Goal: Task Accomplishment & Management: Complete application form

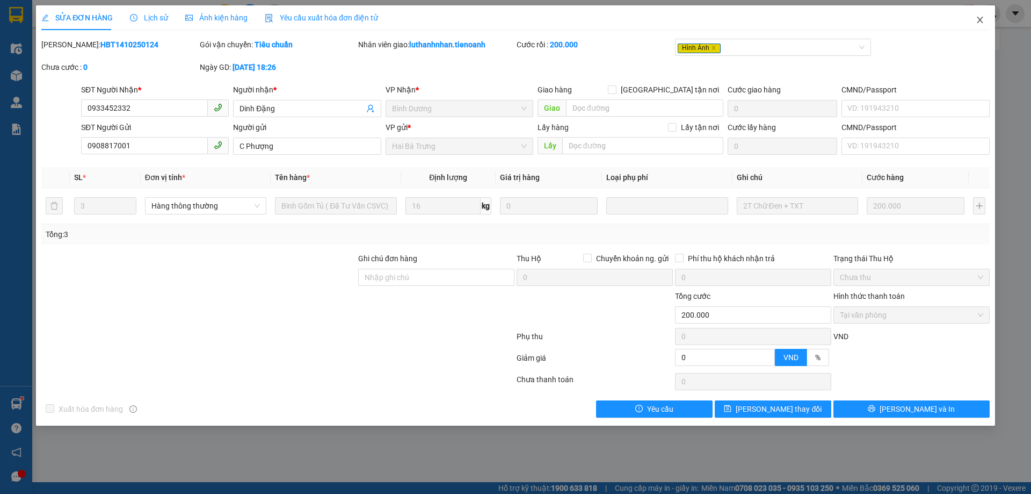
click at [984, 20] on icon "close" at bounding box center [980, 20] width 9 height 9
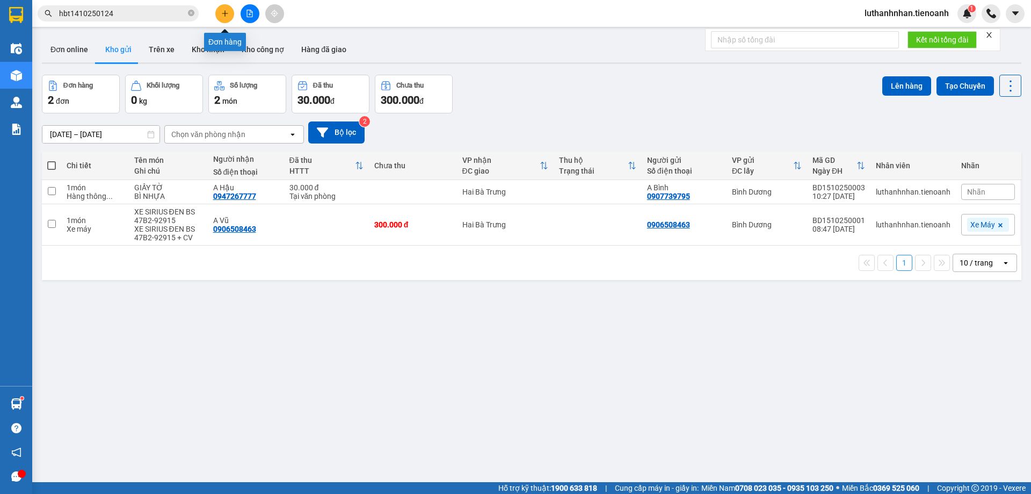
click at [225, 14] on icon "plus" at bounding box center [225, 14] width 8 height 8
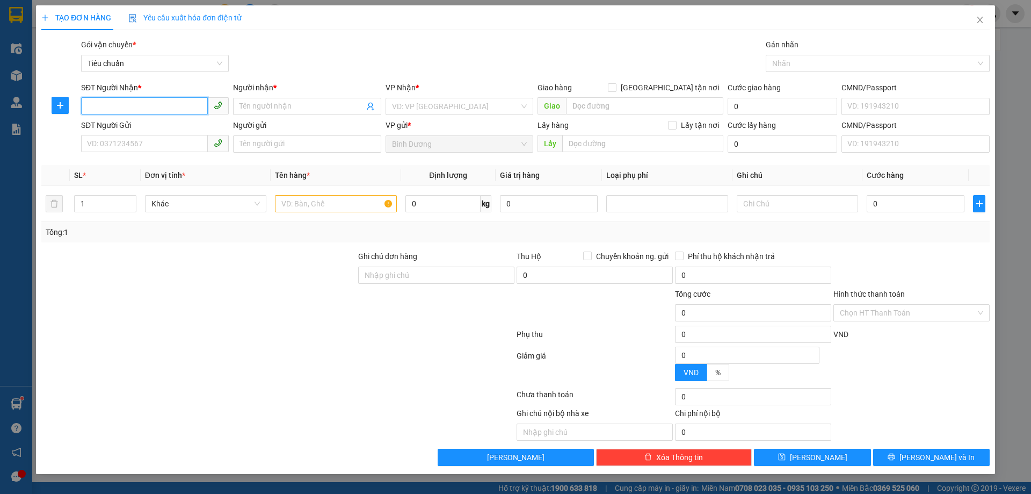
click at [163, 107] on input "SĐT Người Nhận *" at bounding box center [144, 105] width 127 height 17
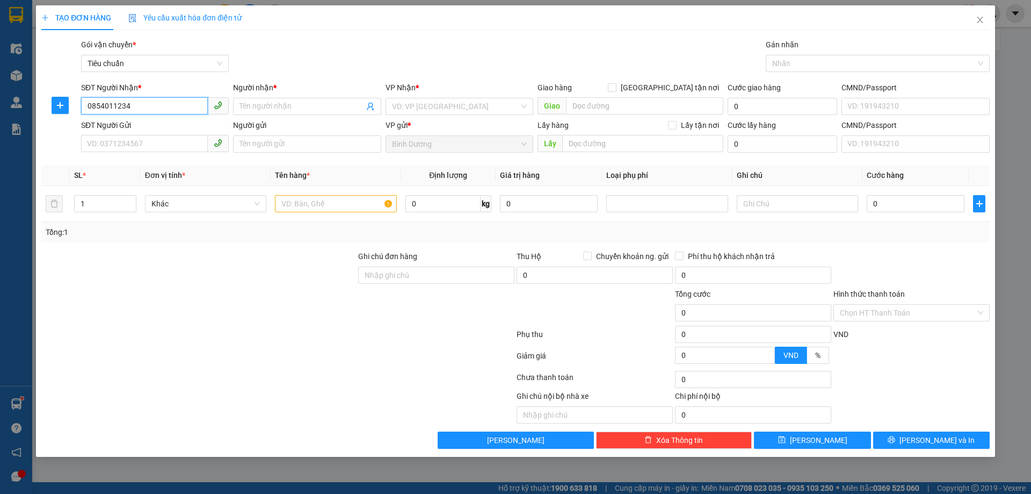
click at [88, 101] on input "0854011234" at bounding box center [144, 105] width 127 height 17
click at [104, 101] on input "0854011234" at bounding box center [144, 105] width 127 height 17
type input "0854011234"
click at [278, 106] on input "Người nhận *" at bounding box center [302, 106] width 124 height 12
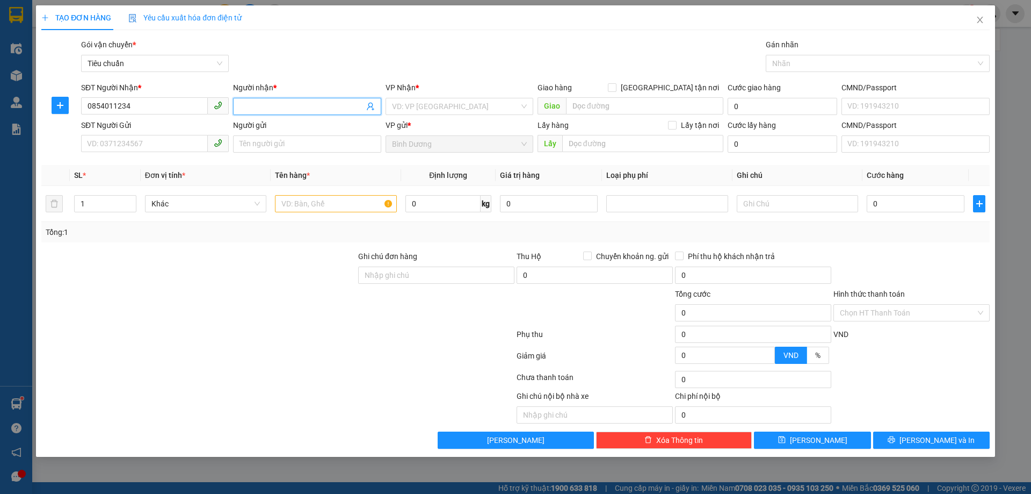
click at [278, 106] on input "Người nhận *" at bounding box center [302, 106] width 124 height 12
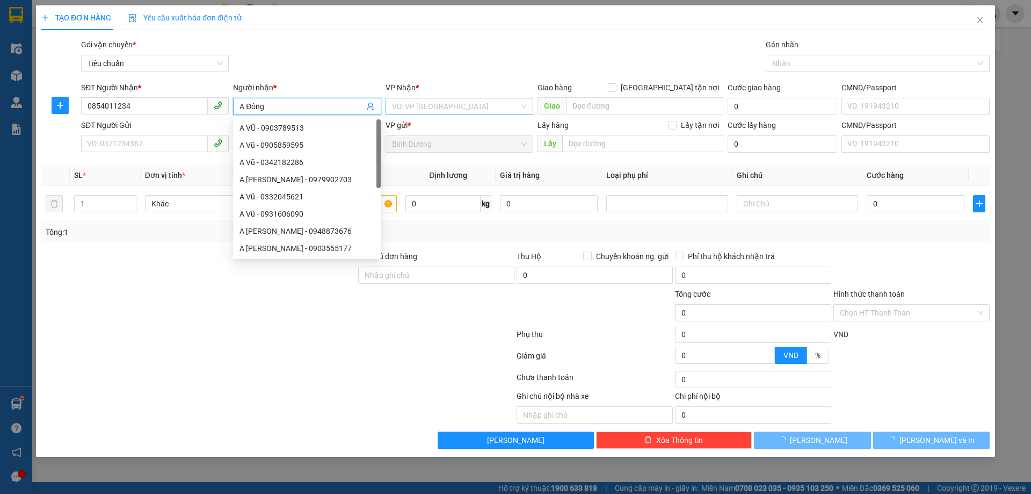
type input "A Đông"
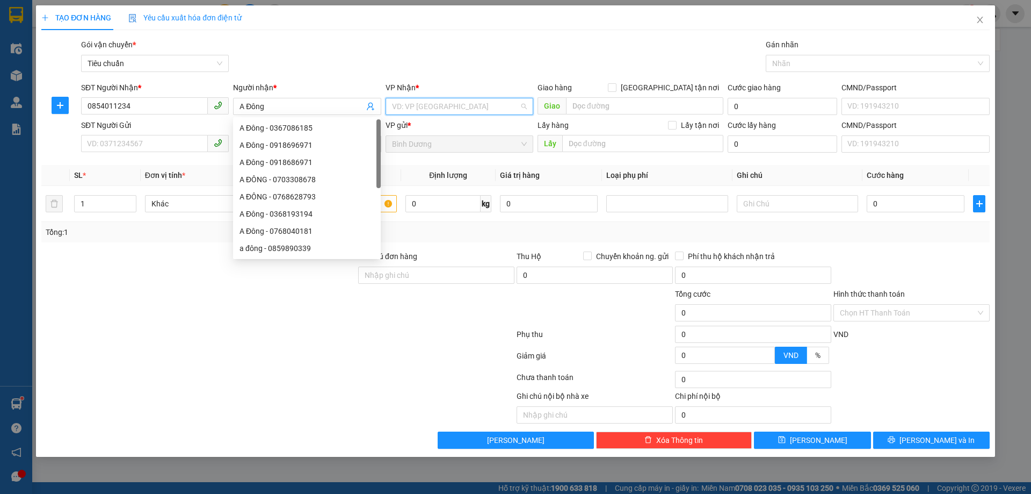
click at [439, 112] on input "search" at bounding box center [455, 106] width 127 height 16
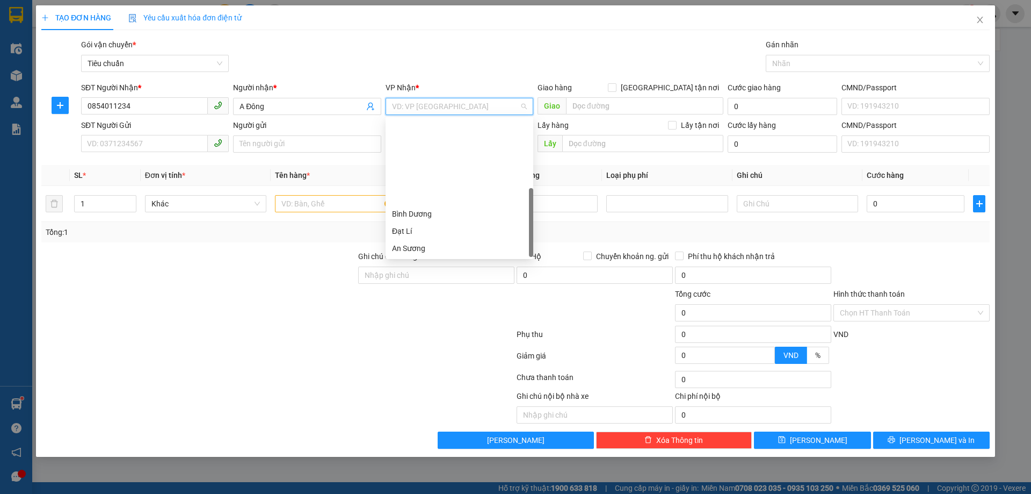
scroll to position [103, 0]
click at [426, 170] on div "Hai Bà Trưng" at bounding box center [460, 162] width 148 height 17
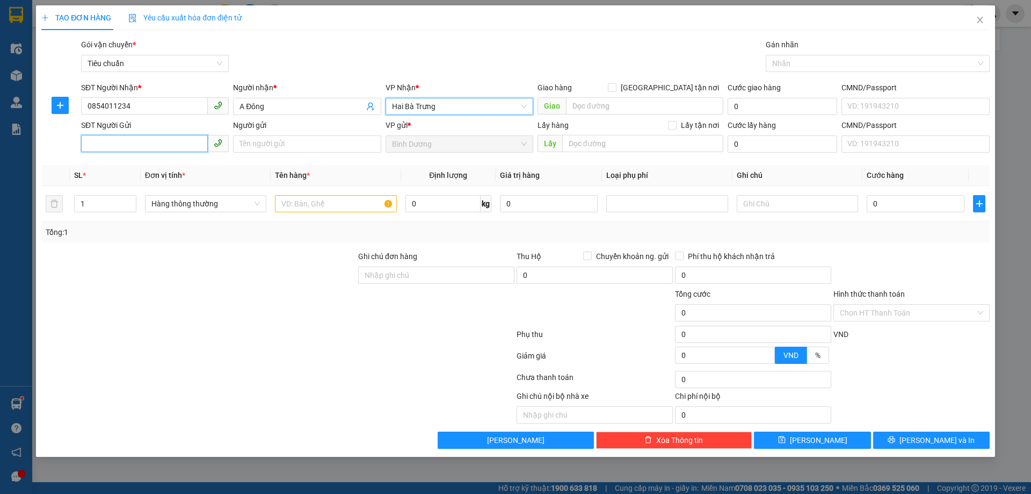
click at [147, 149] on input "SĐT Người Gửi" at bounding box center [144, 143] width 127 height 17
type input "0903086386"
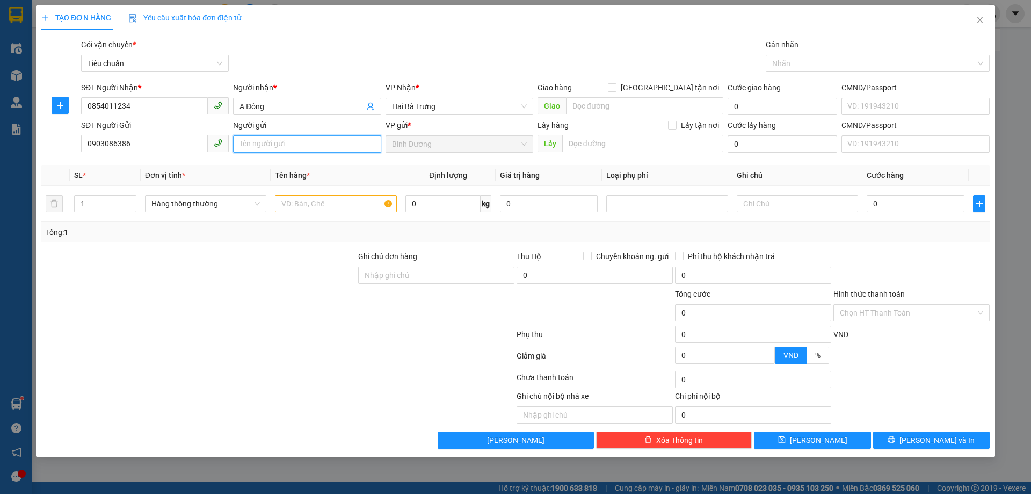
click at [263, 142] on input "Người gửi" at bounding box center [307, 143] width 148 height 17
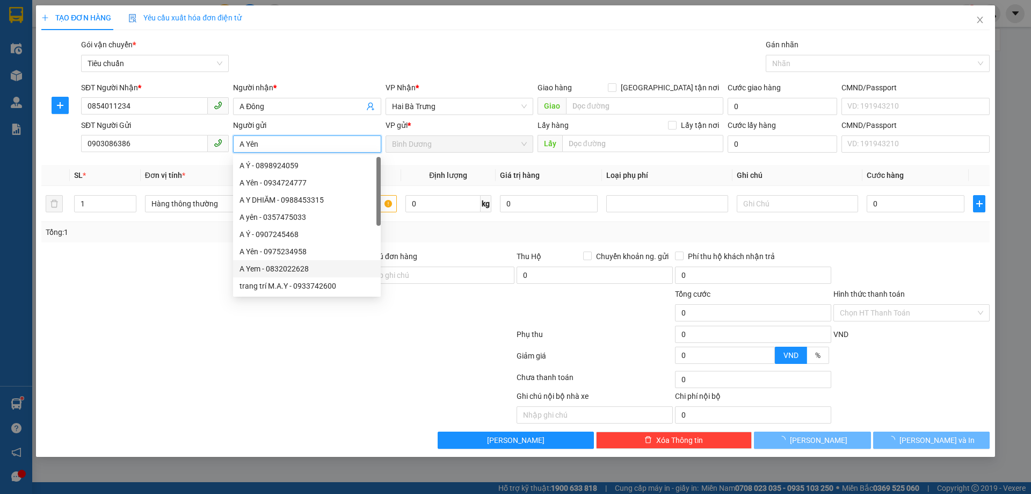
type input "A Yên"
click at [156, 354] on div at bounding box center [277, 357] width 475 height 21
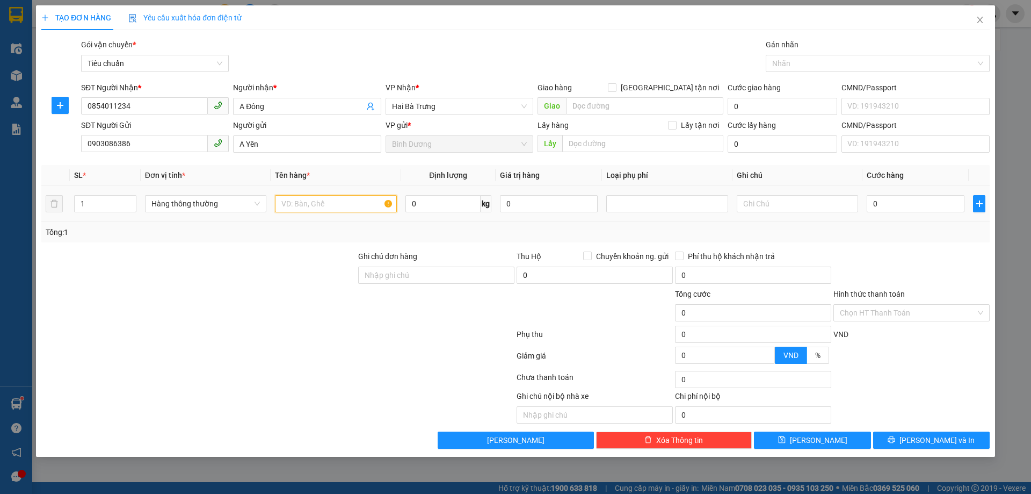
click at [305, 202] on input "text" at bounding box center [335, 203] width 121 height 17
type input "NƯỚC RỬA XE"
click at [293, 232] on div "Tổng: 1" at bounding box center [222, 232] width 352 height 12
click at [745, 203] on input "text" at bounding box center [797, 203] width 121 height 17
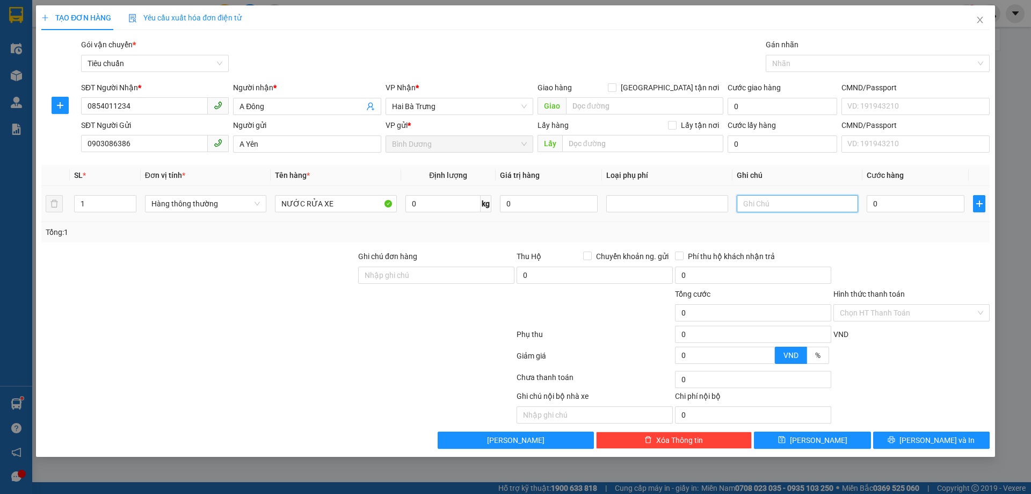
click at [745, 203] on input "text" at bounding box center [797, 203] width 121 height 17
type input "2 CAN TRẮNG"
click at [828, 232] on div "Tổng: 1" at bounding box center [516, 232] width 940 height 12
click at [895, 198] on input "0" at bounding box center [916, 203] width 98 height 17
type input "1"
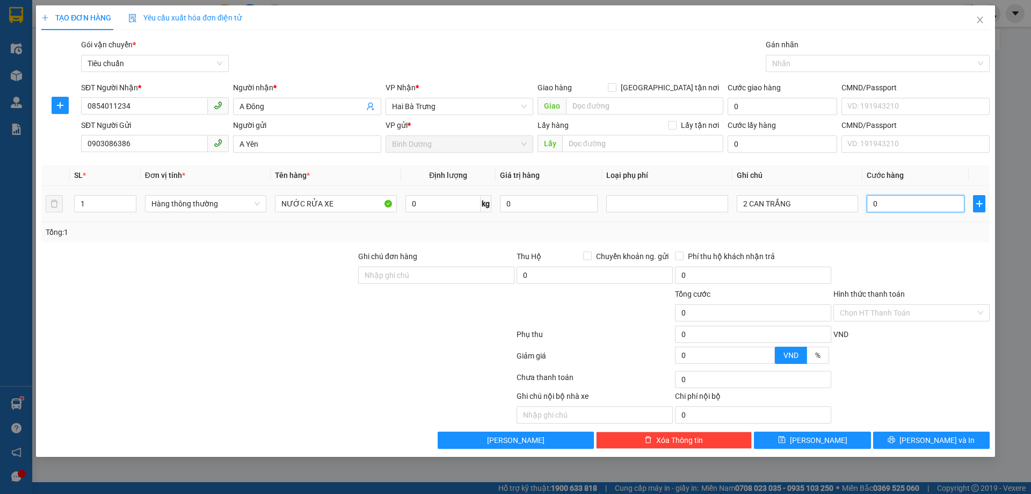
type input "1"
type input "14"
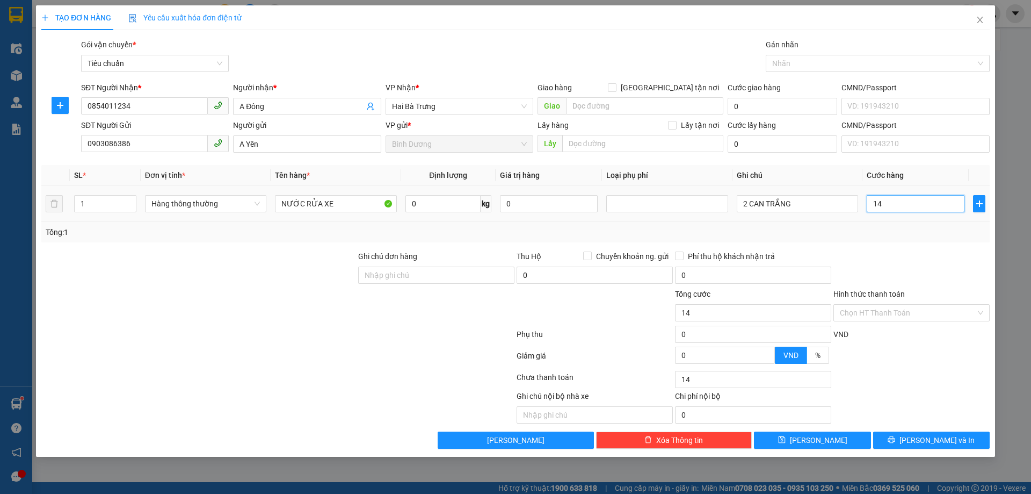
type input "140"
type input "140.000"
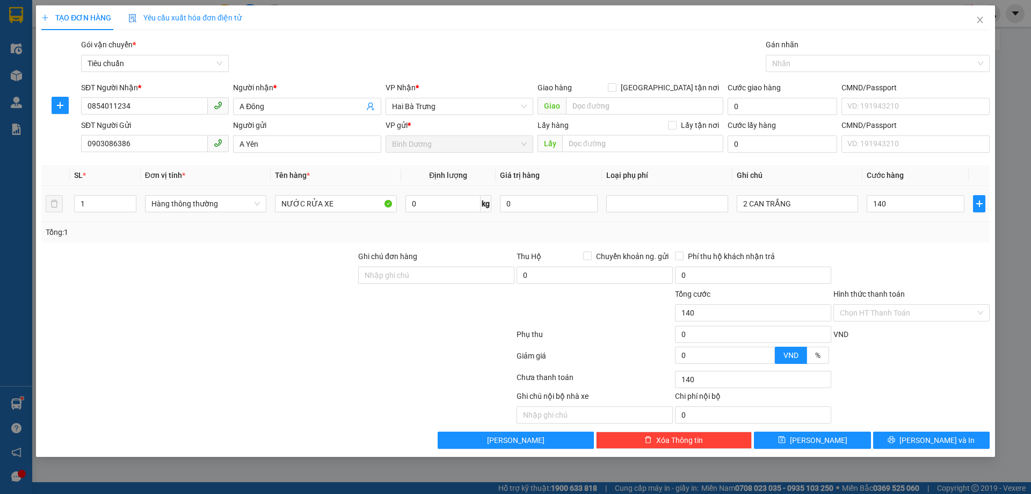
type input "140.000"
click at [923, 245] on div "Transit Pickup Surcharge Ids Transit Deliver Surcharge Ids Transit Deliver Surc…" at bounding box center [515, 244] width 949 height 410
click at [132, 198] on span "up" at bounding box center [130, 201] width 6 height 6
type input "2"
click at [943, 431] on button "[PERSON_NAME] và In" at bounding box center [931, 439] width 117 height 17
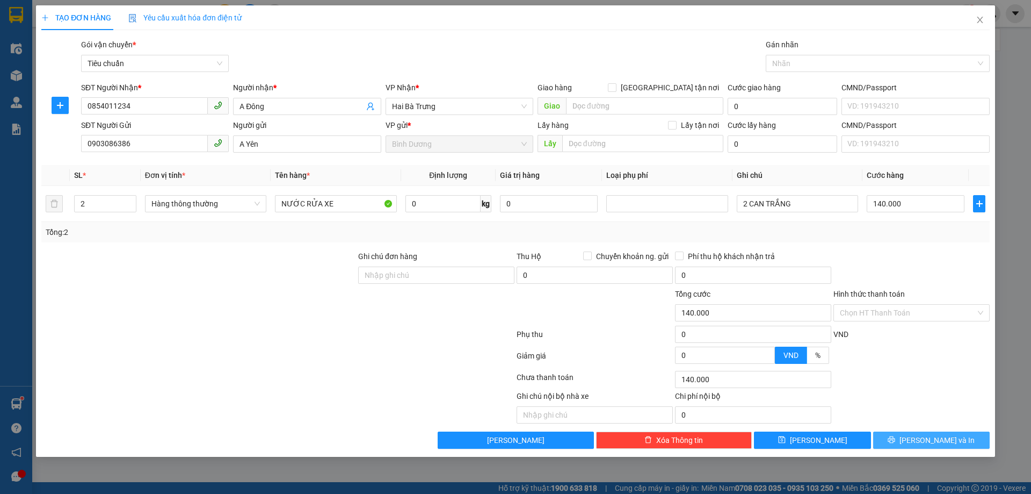
type input "0"
click at [896, 193] on div "0" at bounding box center [916, 203] width 98 height 21
click at [902, 203] on input "0" at bounding box center [916, 203] width 98 height 17
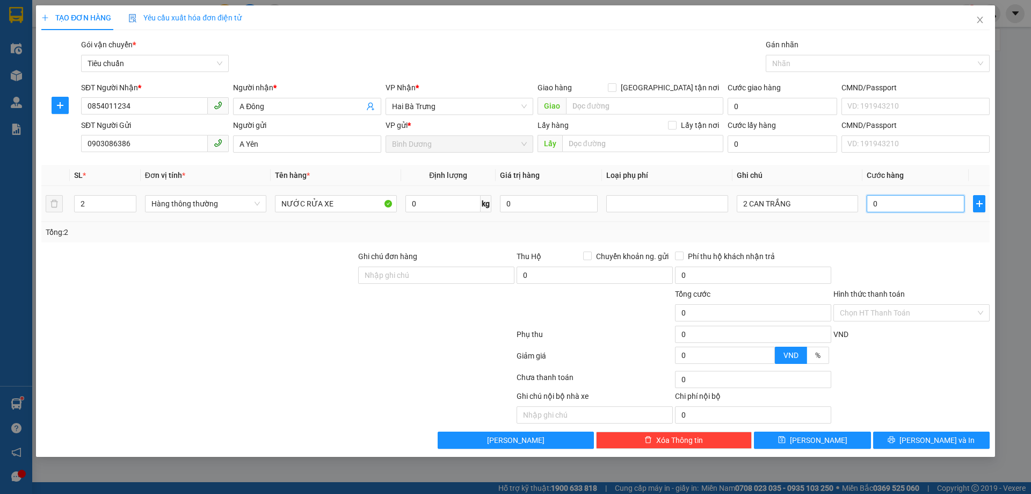
type input "1"
type input "14"
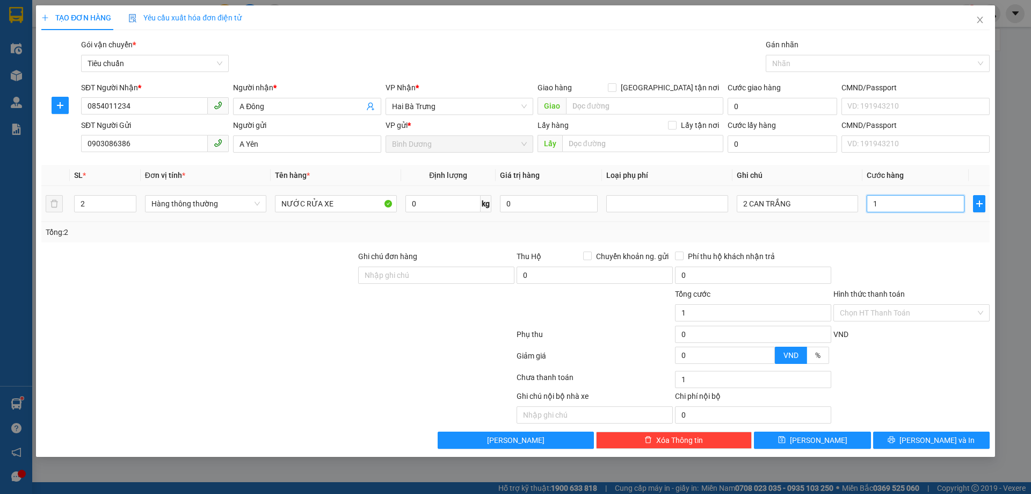
type input "14"
type input "140"
type input "140.000"
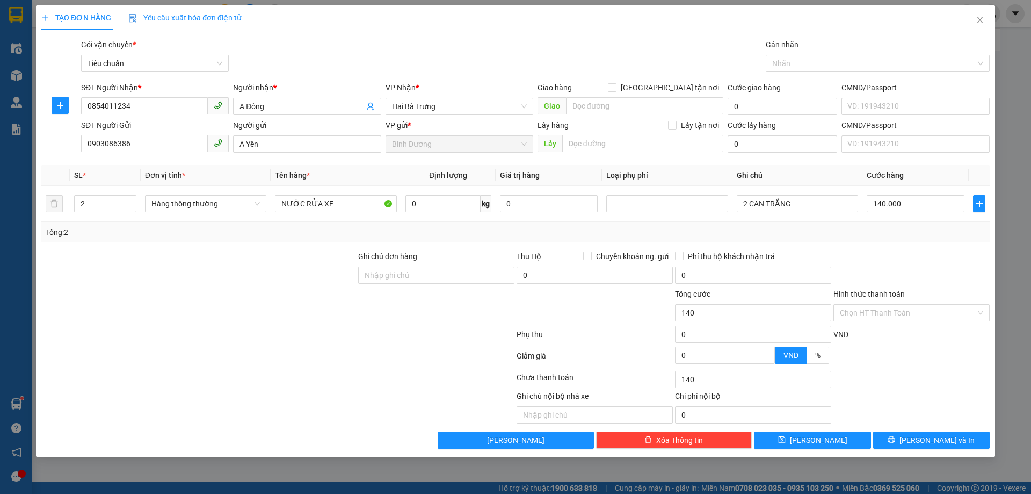
type input "140.000"
click at [920, 248] on div "Transit Pickup Surcharge Ids Transit Deliver Surcharge Ids Transit Deliver Surc…" at bounding box center [515, 244] width 949 height 410
click at [952, 445] on span "[PERSON_NAME] và In" at bounding box center [937, 440] width 75 height 12
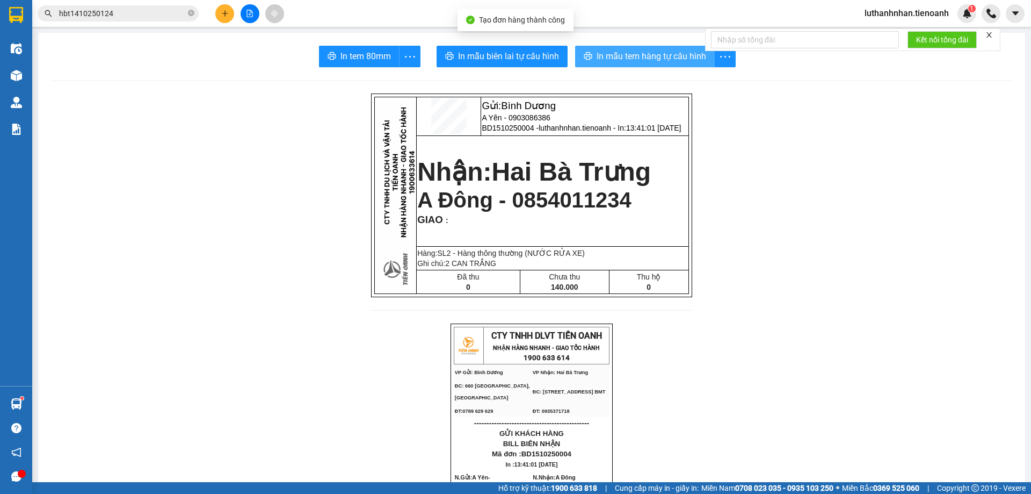
click at [650, 63] on button "In mẫu tem hàng tự cấu hình" at bounding box center [645, 56] width 140 height 21
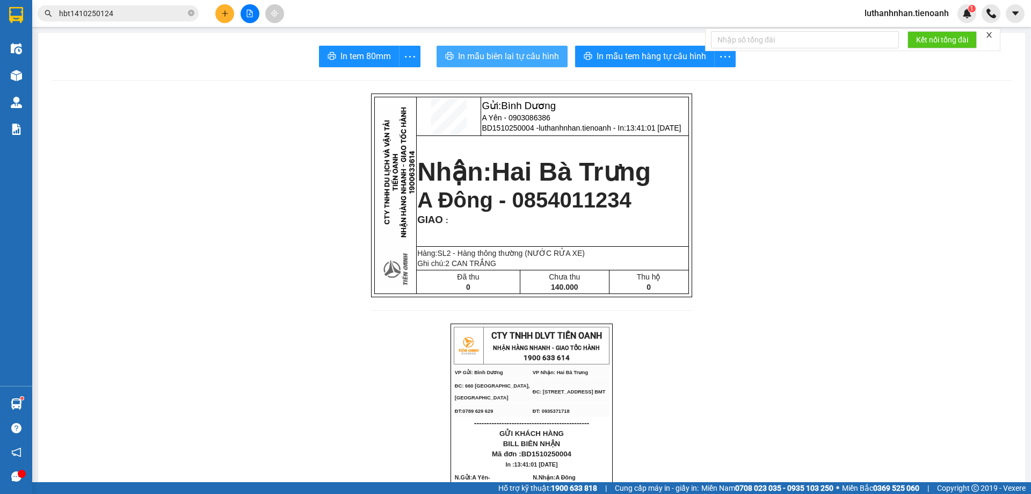
click at [508, 57] on span "In mẫu biên lai tự cấu hình" at bounding box center [508, 55] width 101 height 13
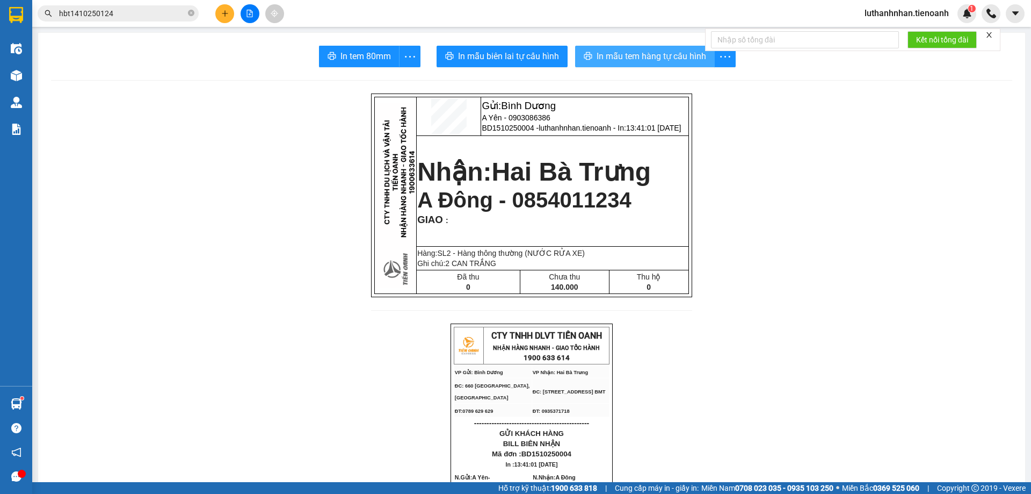
click at [651, 62] on span "In mẫu tem hàng tự cấu hình" at bounding box center [652, 55] width 110 height 13
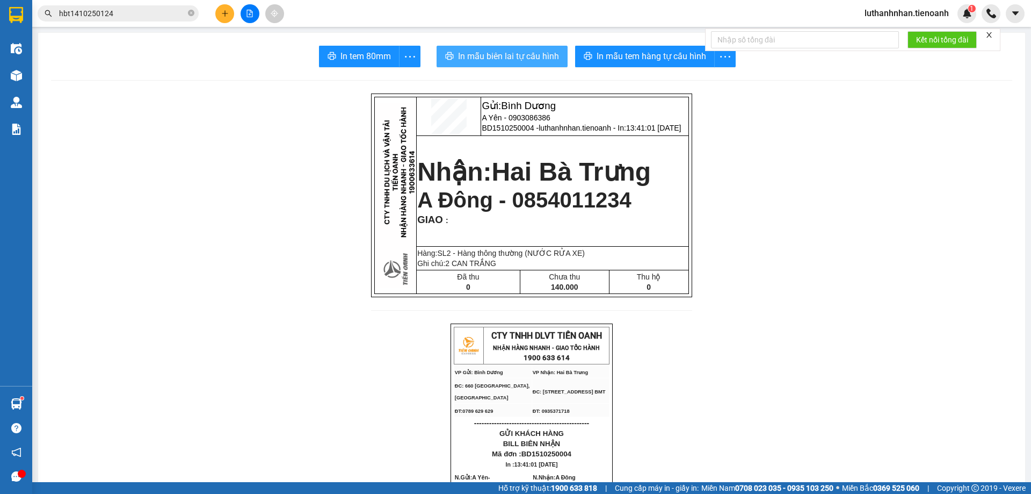
click at [465, 57] on span "In mẫu biên lai tự cấu hình" at bounding box center [508, 55] width 101 height 13
click at [502, 49] on span "In mẫu biên lai tự cấu hình" at bounding box center [508, 55] width 101 height 13
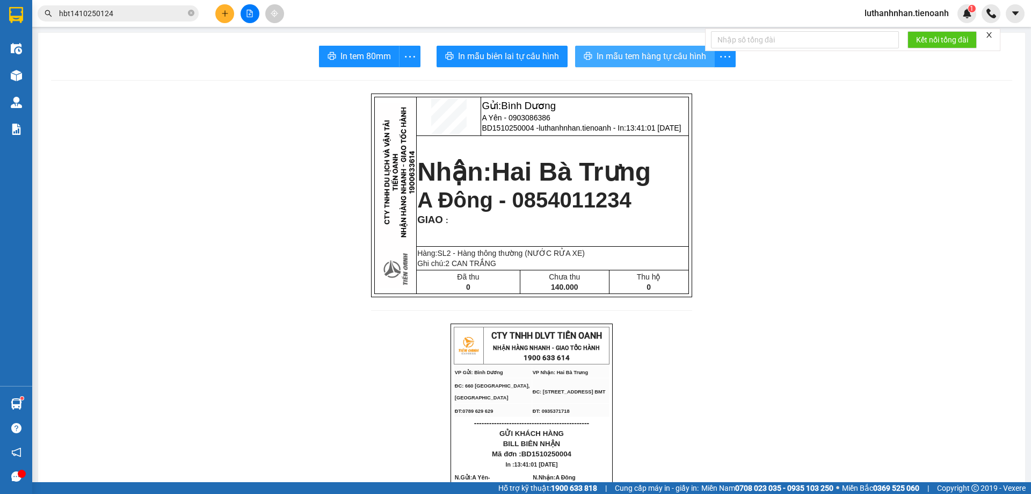
click at [650, 56] on span "In mẫu tem hàng tự cấu hình" at bounding box center [652, 55] width 110 height 13
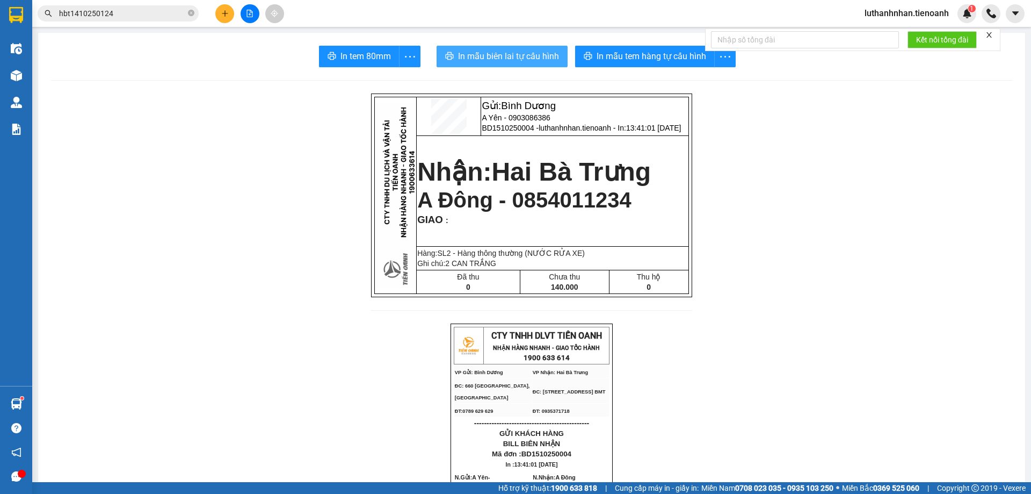
click at [522, 56] on span "In mẫu biên lai tự cấu hình" at bounding box center [508, 55] width 101 height 13
